Goal: Transaction & Acquisition: Purchase product/service

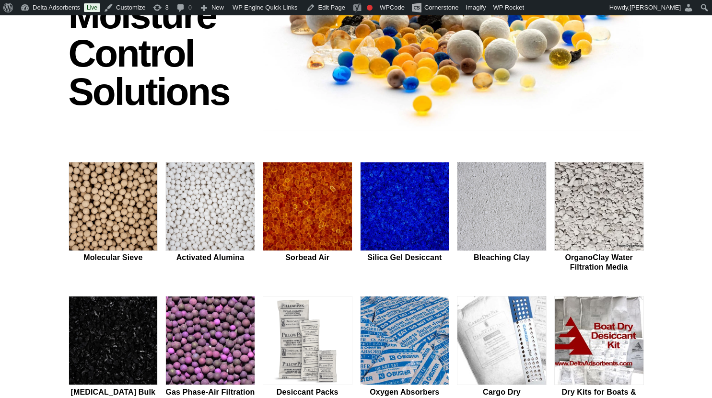
scroll to position [150, 0]
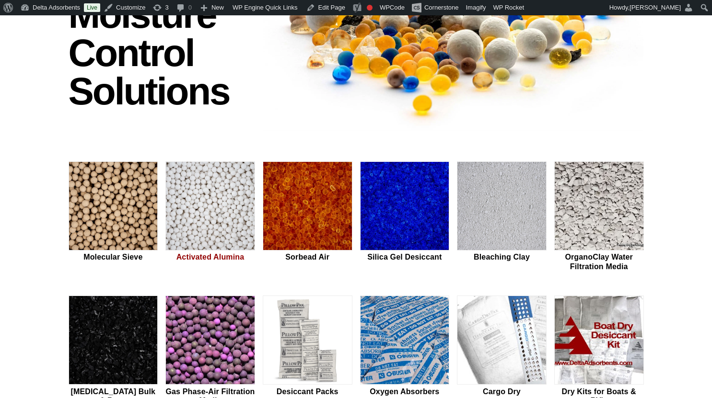
click at [204, 217] on img at bounding box center [210, 206] width 89 height 89
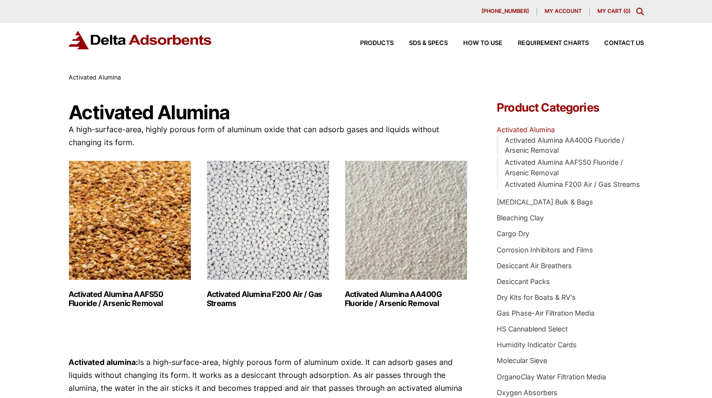
click at [167, 243] on img "Visit product category Activated Alumina AAFS50 Fluoride / Arsenic Removal" at bounding box center [130, 221] width 123 height 120
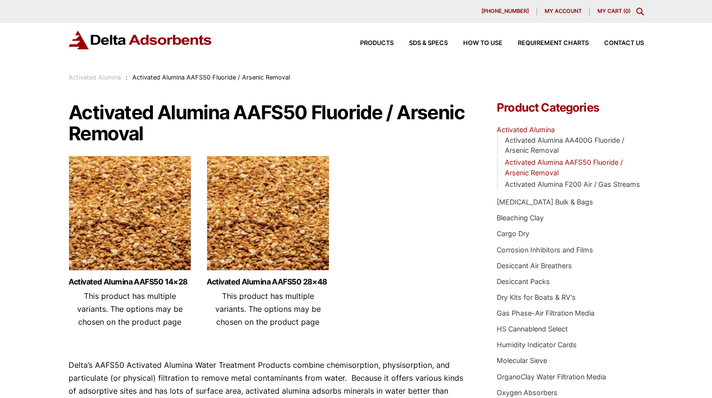
click at [167, 243] on img at bounding box center [130, 216] width 123 height 120
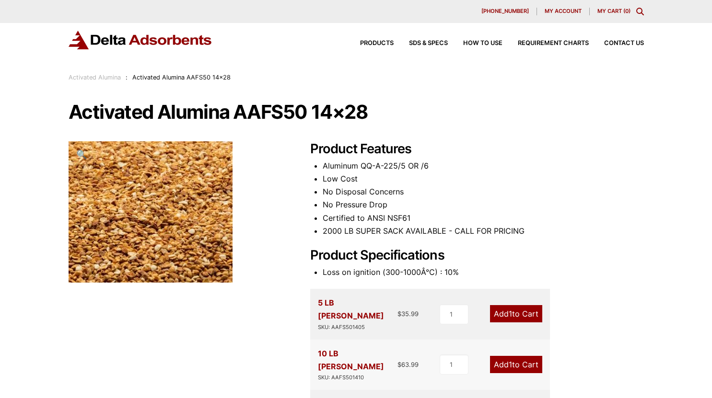
click at [553, 13] on span "My account" at bounding box center [562, 11] width 37 height 5
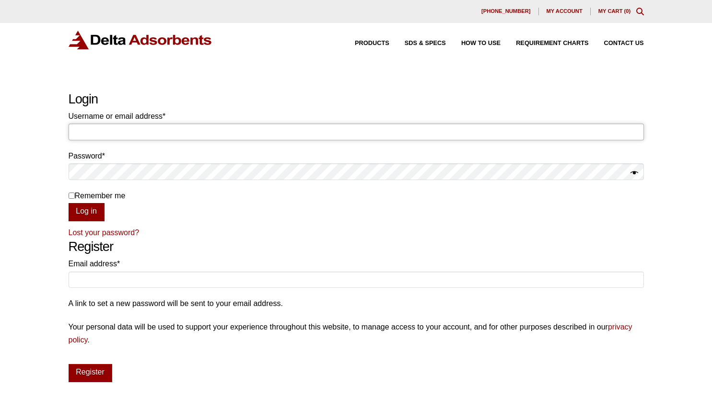
type input "bennett@deltaadsorbents.com"
click at [96, 211] on button "Log in" at bounding box center [87, 212] width 36 height 18
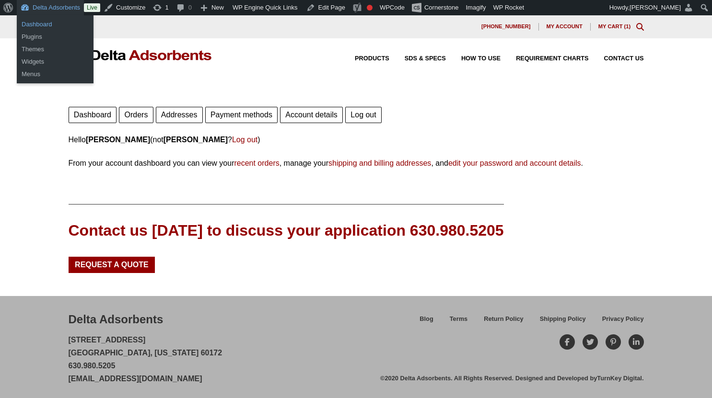
click at [43, 23] on link "Dashboard" at bounding box center [55, 24] width 77 height 12
